Goal: Information Seeking & Learning: Learn about a topic

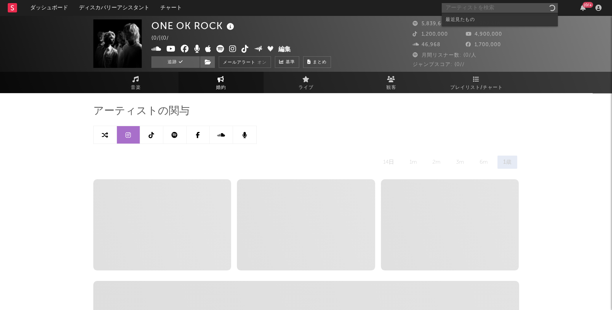
click at [485, 7] on input "text" at bounding box center [500, 8] width 116 height 10
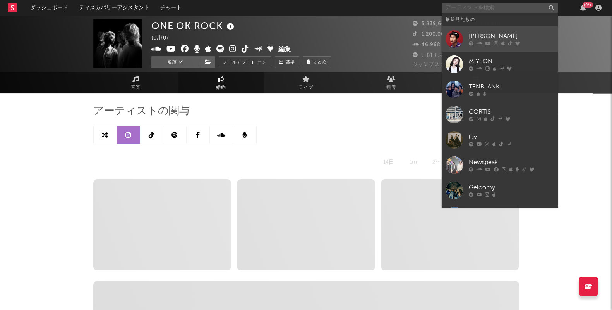
select select "6m"
click at [491, 39] on div "[PERSON_NAME]" at bounding box center [511, 36] width 85 height 9
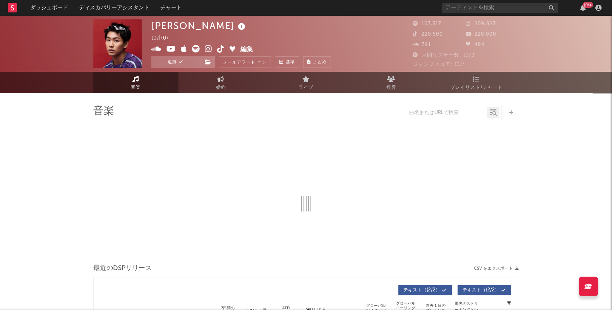
select select "6m"
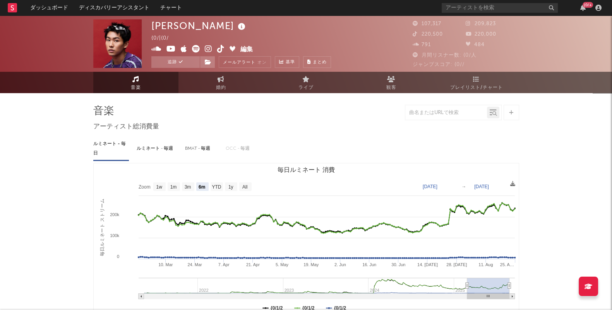
select select "6m"
click at [494, 83] on span "プレイリスト/チャート" at bounding box center [477, 87] width 53 height 9
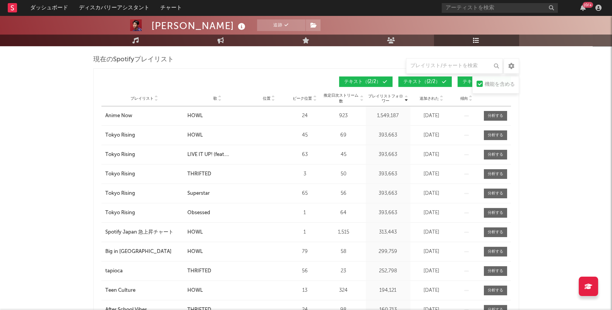
scroll to position [291, 0]
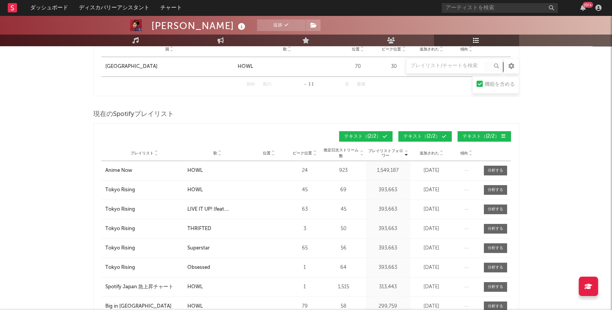
click at [468, 152] on span "傾向" at bounding box center [465, 153] width 8 height 5
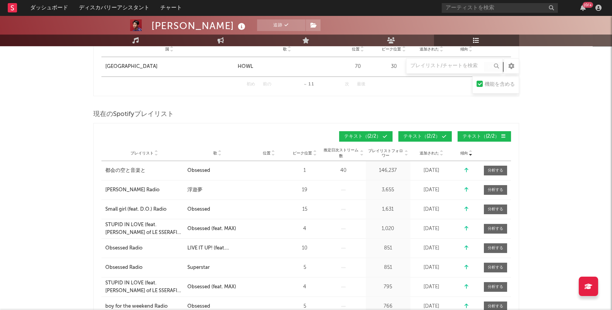
click at [469, 150] on icon at bounding box center [471, 151] width 4 height 3
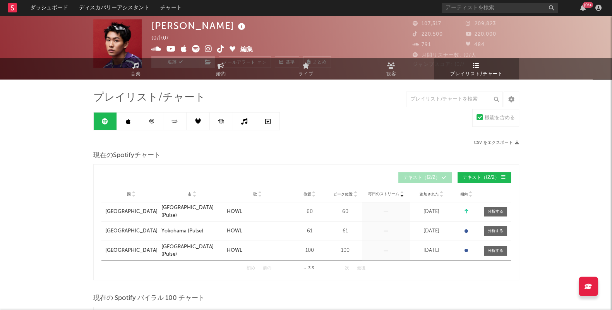
scroll to position [0, 0]
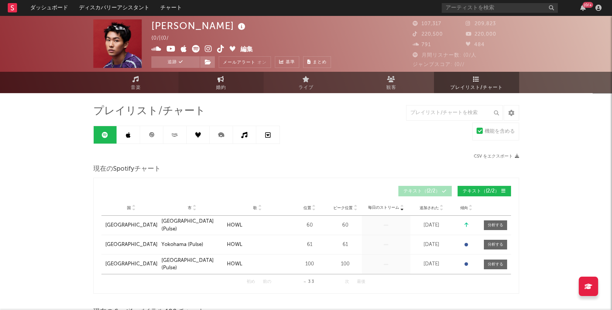
click at [224, 84] on span "婚約" at bounding box center [221, 87] width 10 height 9
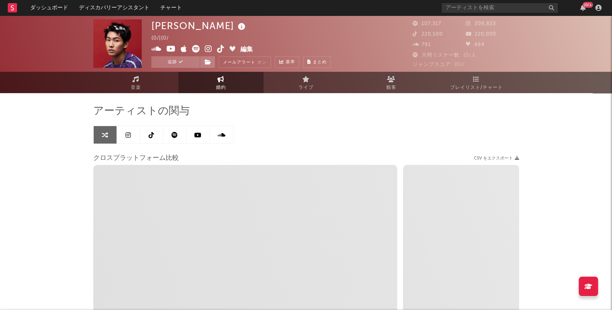
select select "1w"
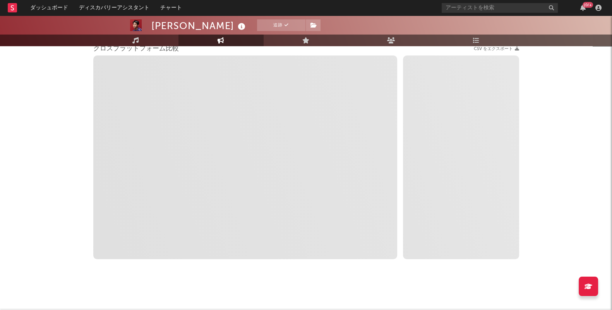
scroll to position [112, 0]
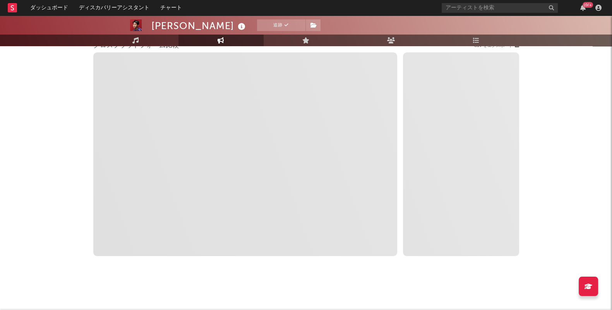
select select "1m"
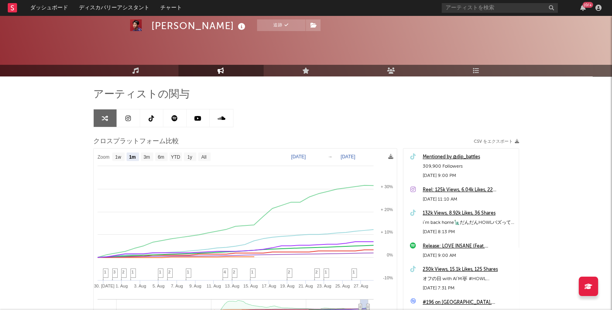
scroll to position [15, 0]
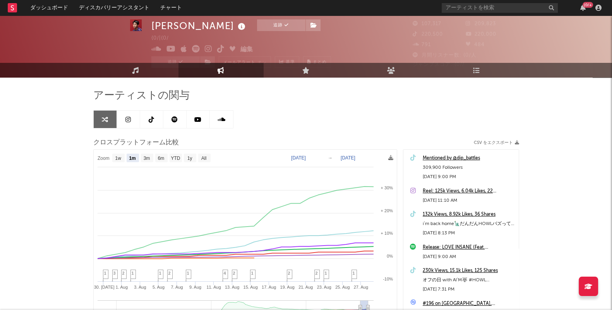
click at [464, 158] on div "Mentioned by @dip_battles" at bounding box center [469, 157] width 92 height 9
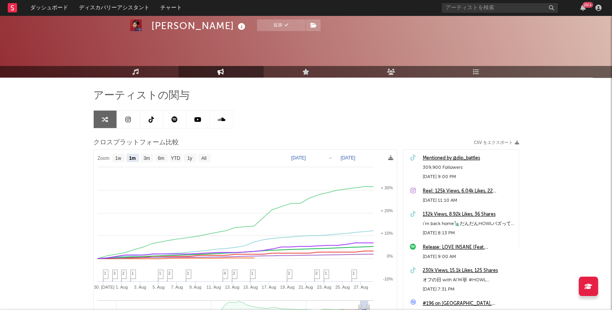
scroll to position [64, 0]
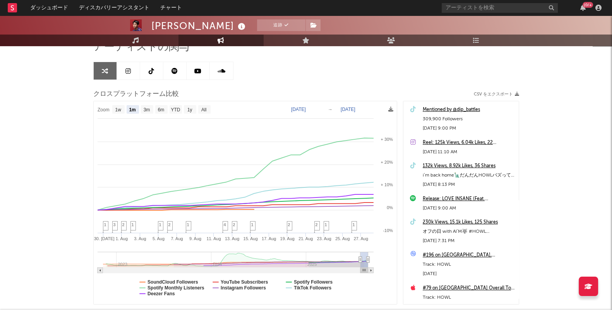
click at [447, 164] on div "132k Views, 8.92k Likes, 36 Shares" at bounding box center [469, 165] width 92 height 9
